Goal: Go to known website: Access a specific website the user already knows

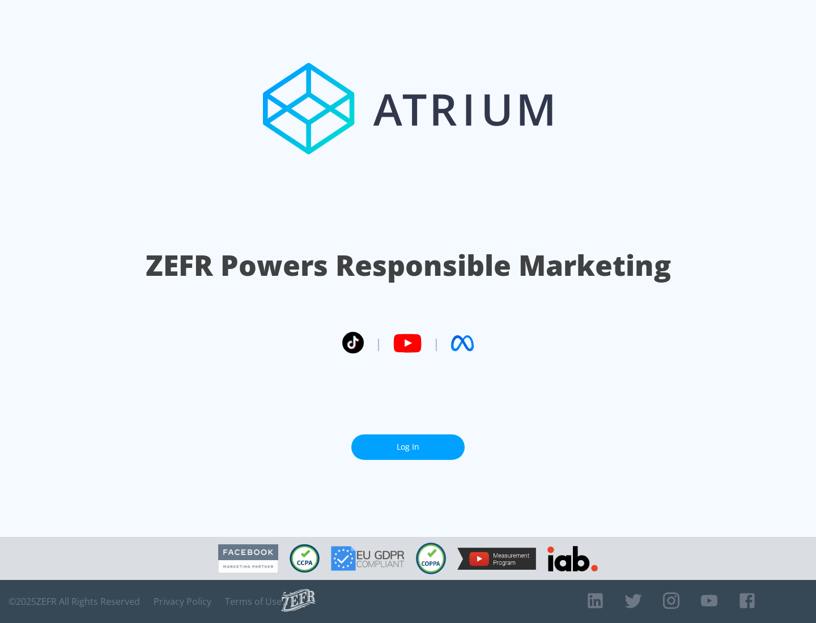
click at [408, 447] on link "Log In" at bounding box center [407, 446] width 113 height 25
